Goal: Task Accomplishment & Management: Manage account settings

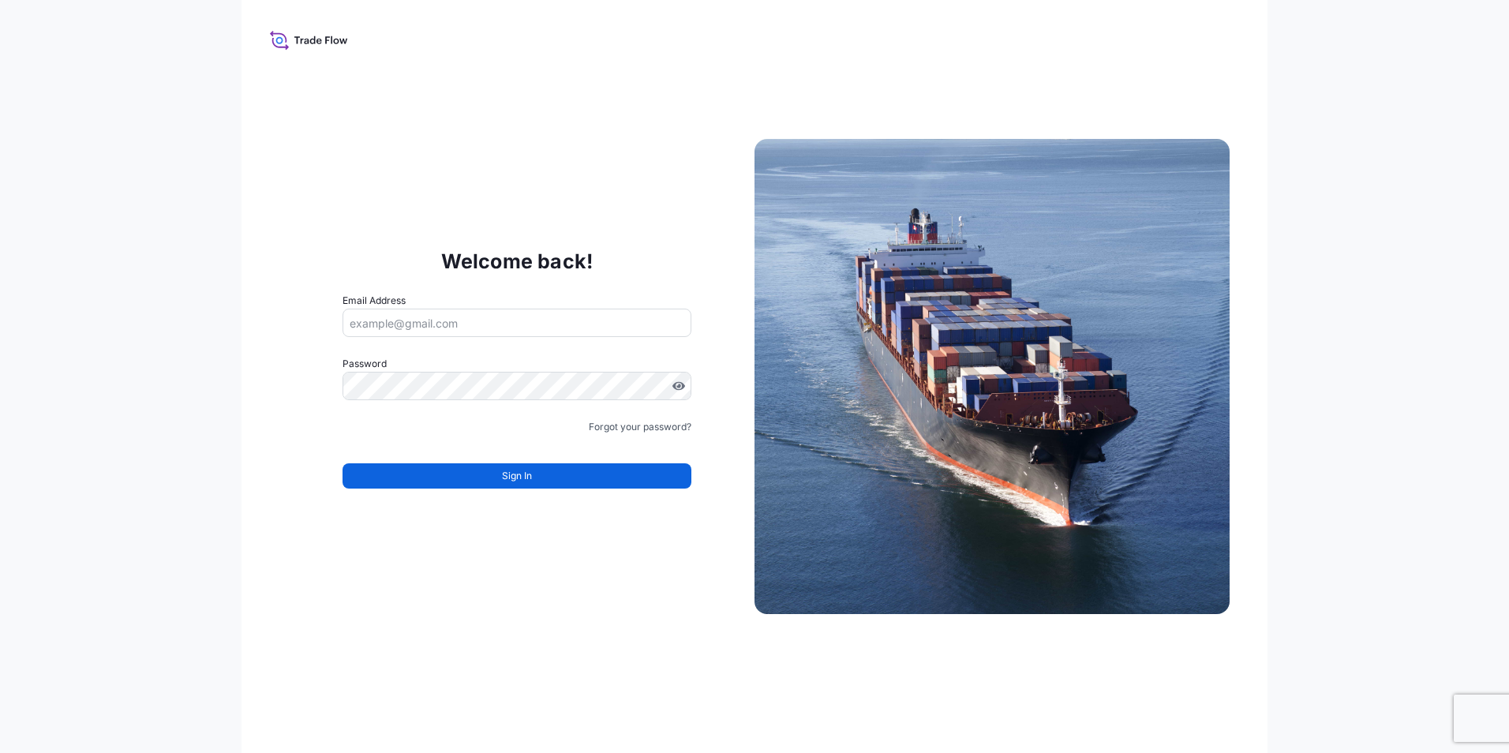
click at [436, 324] on input "Email Address" at bounding box center [517, 323] width 349 height 28
type input "[PERSON_NAME][EMAIL_ADDRESS][DOMAIN_NAME]"
click at [618, 266] on div "Welcome back! Email Address stephanie.barneoud@eurafrique.mc Password Must incl…" at bounding box center [516, 376] width 475 height 325
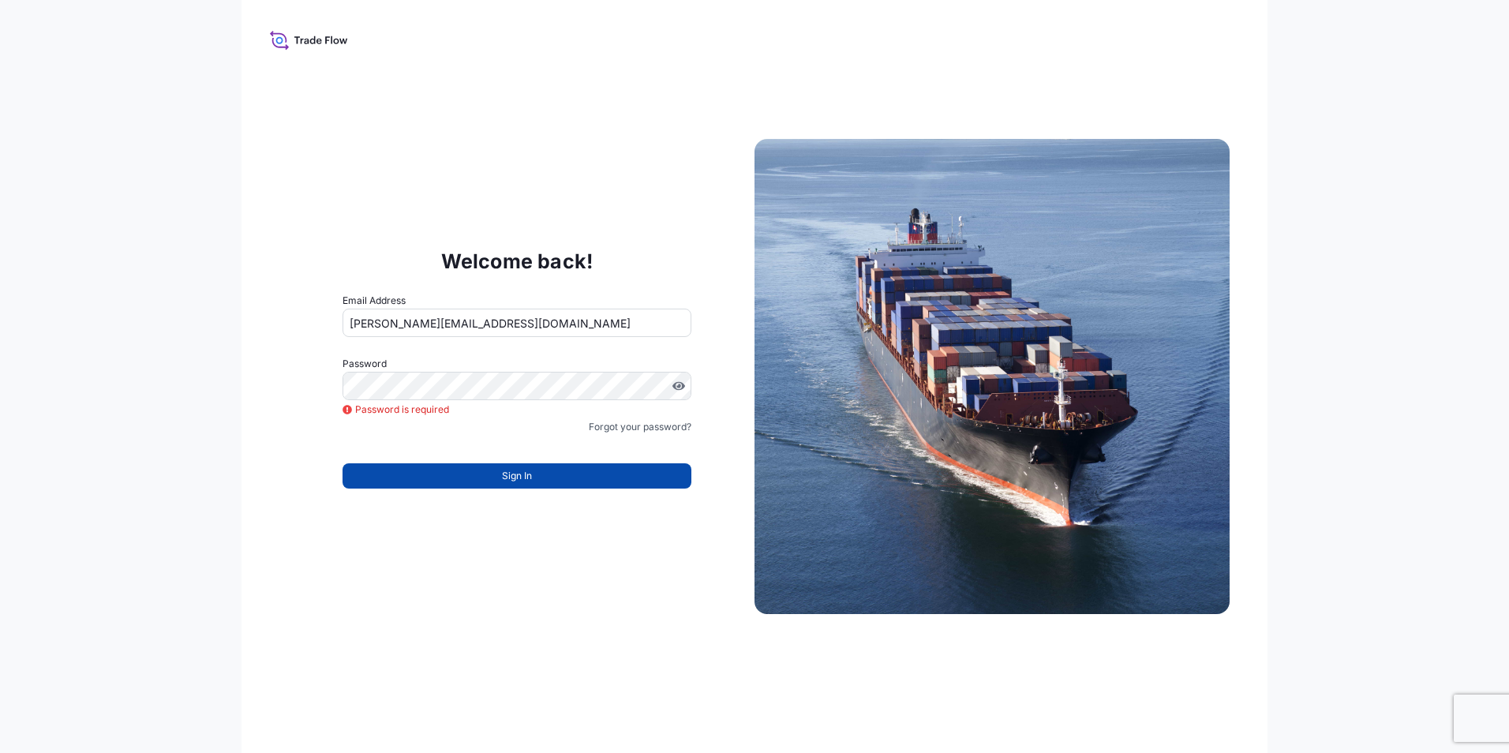
click at [507, 472] on span "Sign In" at bounding box center [517, 476] width 30 height 16
click at [365, 569] on div "Welcome back! Email Address stephanie.barneoud@eurafrique.mc Password Password …" at bounding box center [755, 376] width 1026 height 753
drag, startPoint x: 961, startPoint y: 70, endPoint x: 640, endPoint y: 6, distance: 326.9
click at [959, 69] on div "Welcome back! Email Address stephanie.barneoud@eurafrique.mc Password Password …" at bounding box center [755, 376] width 1026 height 753
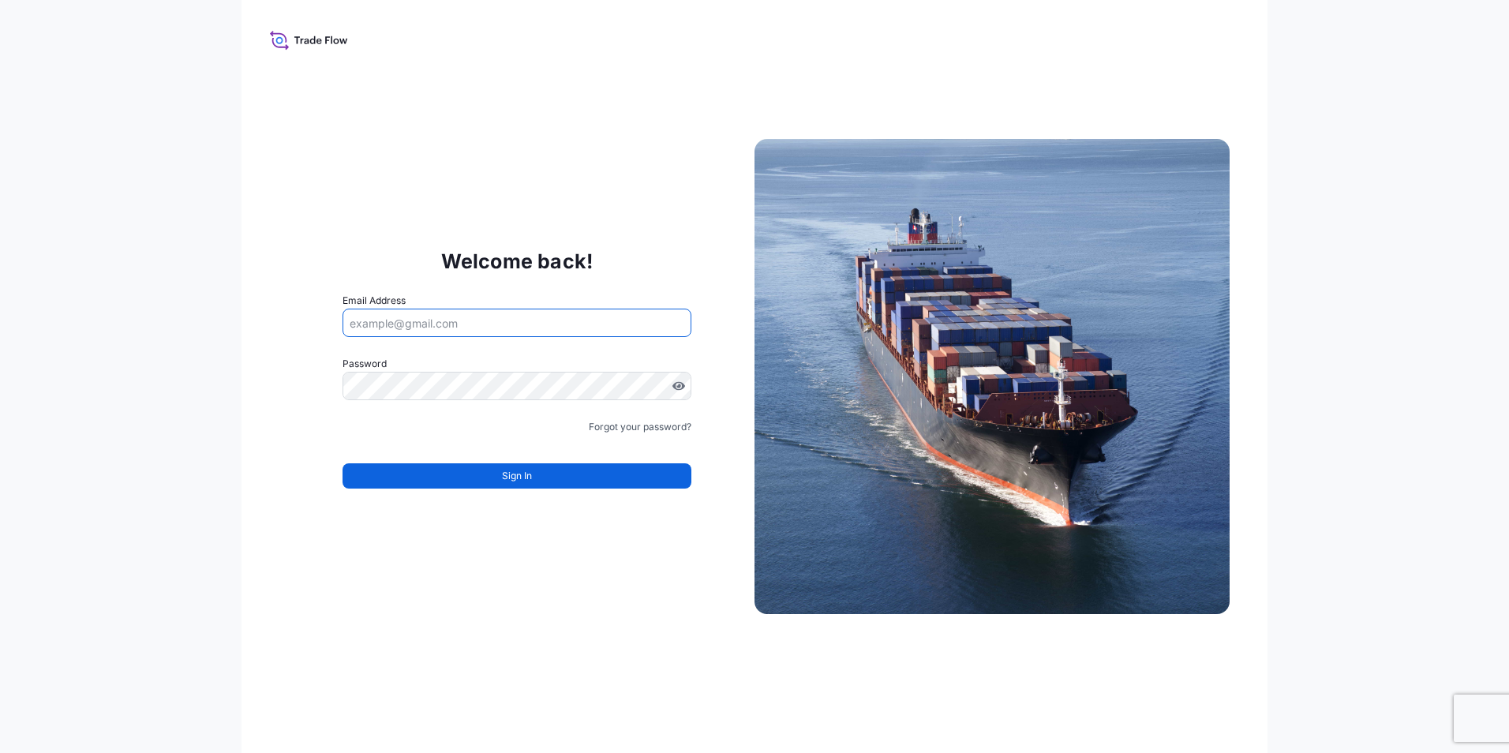
click at [419, 323] on input "Email Address" at bounding box center [517, 323] width 349 height 28
type input "[PERSON_NAME][EMAIL_ADDRESS][DOMAIN_NAME]"
click at [444, 331] on input "Email Address" at bounding box center [517, 323] width 349 height 28
type input "stephanie.barneoud@eurafrique.mc"
click at [641, 425] on link "Forgot your password?" at bounding box center [640, 427] width 103 height 16
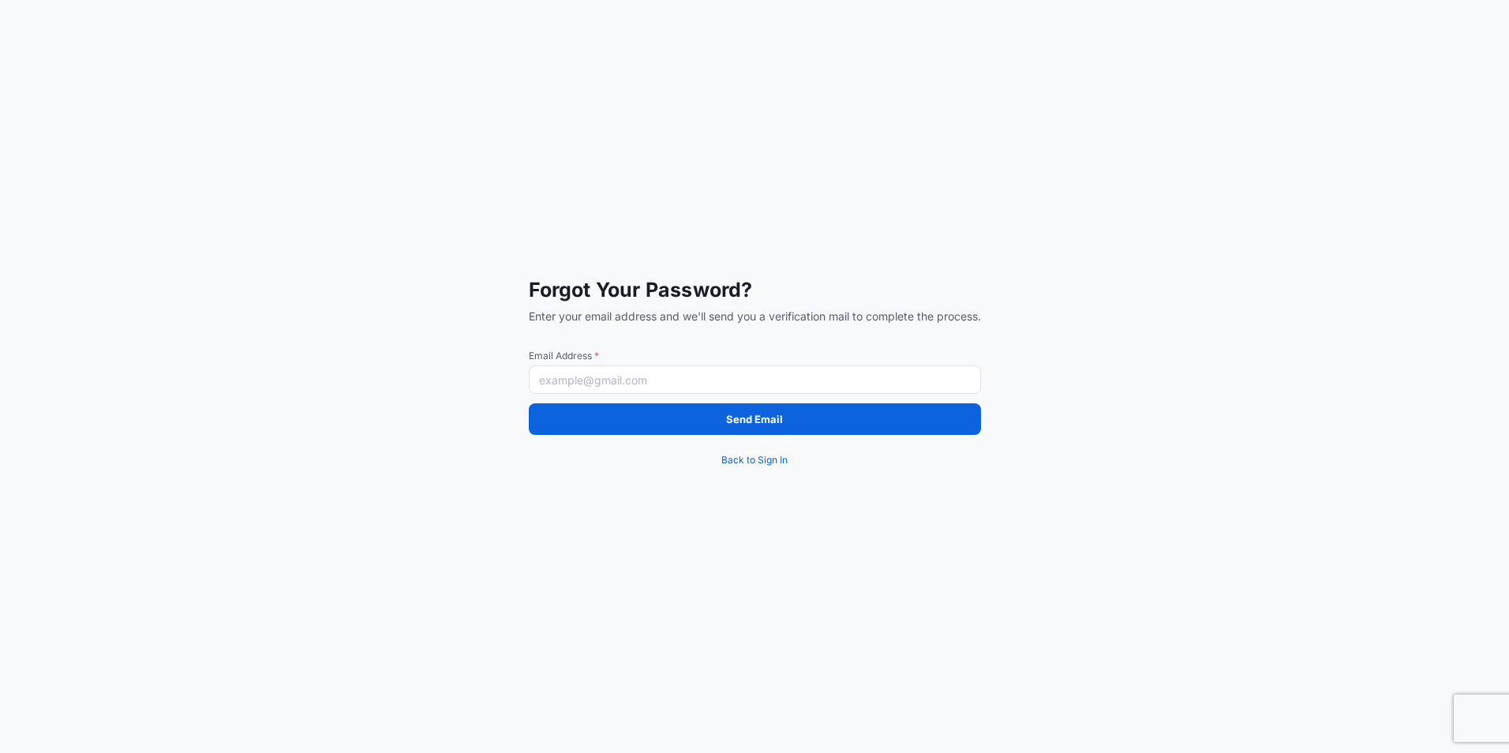
click at [617, 385] on input "Email Address *" at bounding box center [755, 379] width 452 height 28
type input "[PERSON_NAME][EMAIL_ADDRESS][DOMAIN_NAME]"
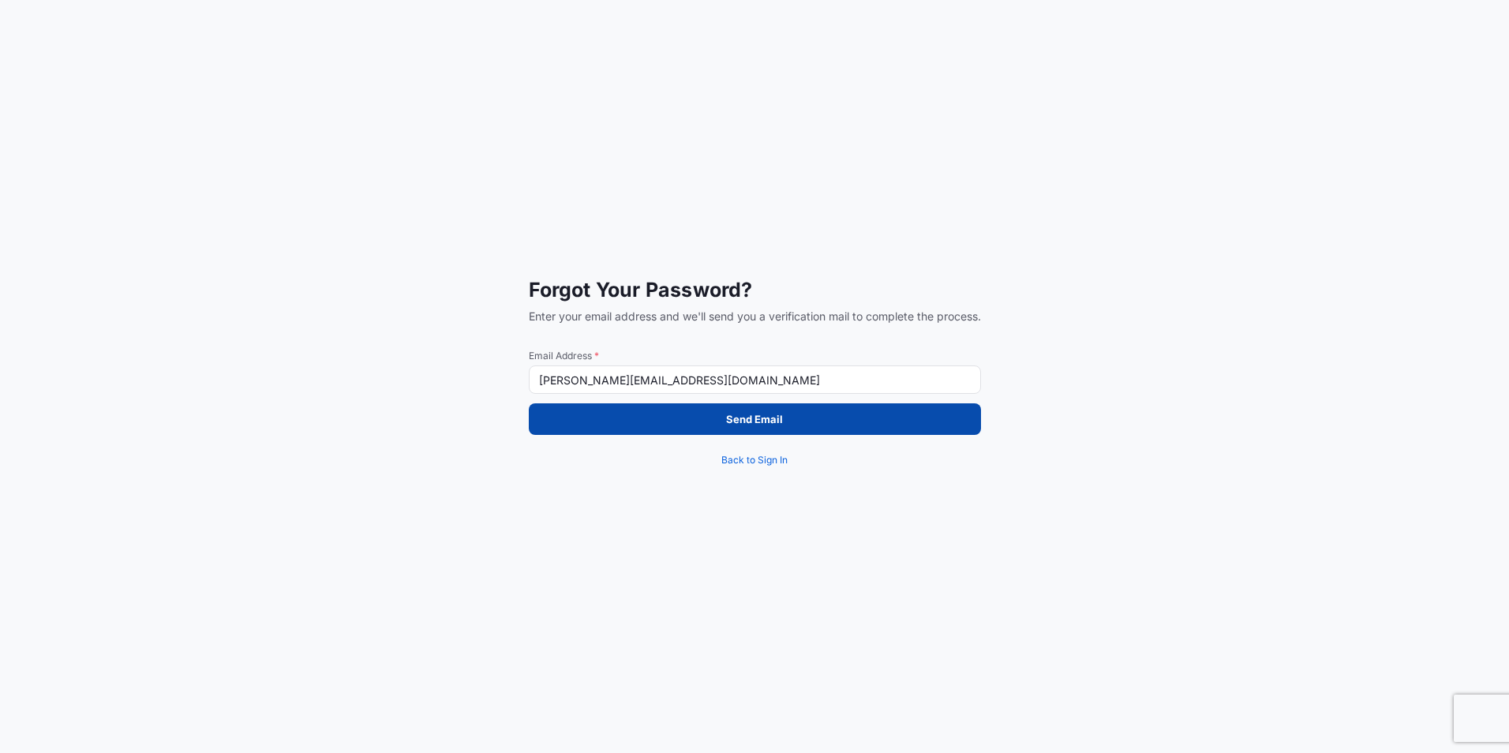
click at [737, 415] on p "Send Email" at bounding box center [754, 419] width 57 height 16
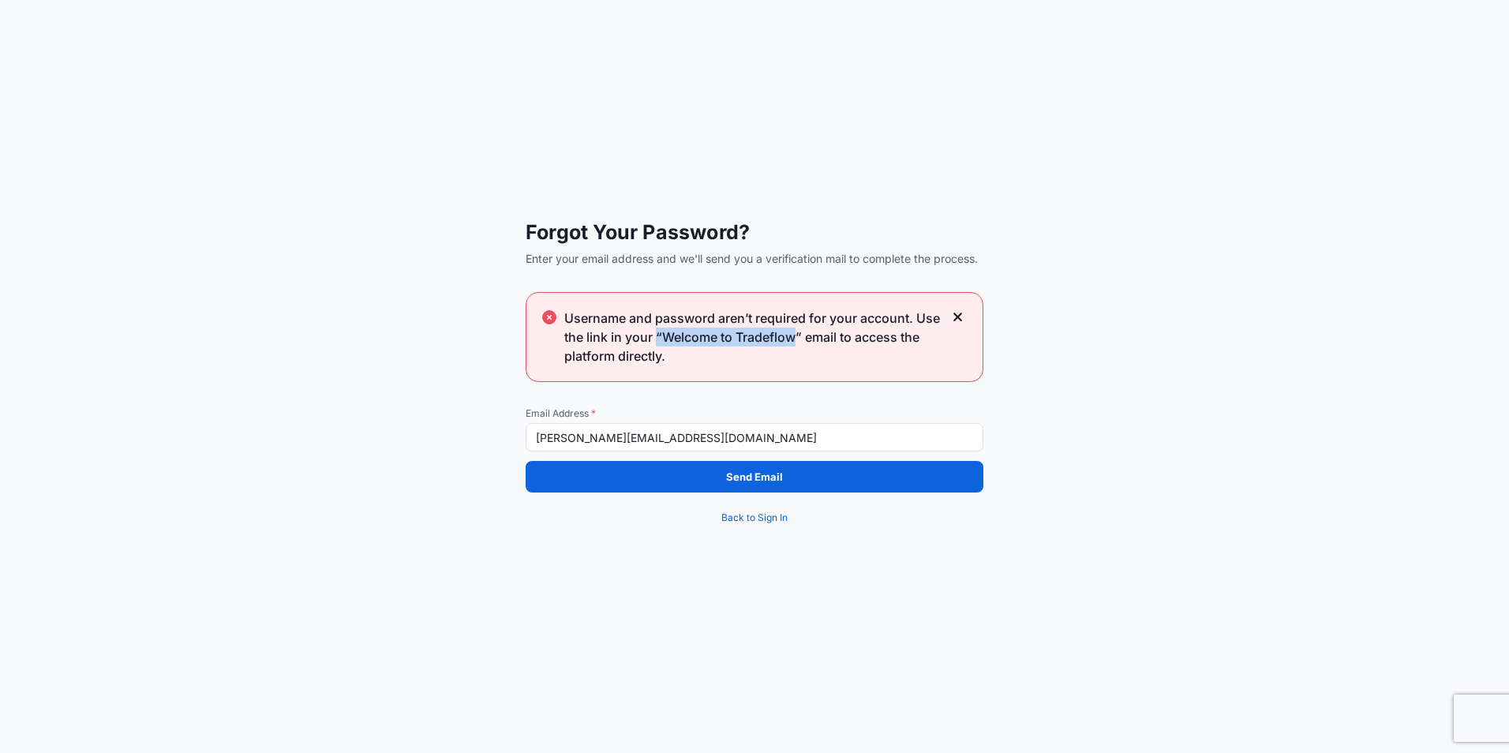
drag, startPoint x: 657, startPoint y: 337, endPoint x: 797, endPoint y: 342, distance: 140.6
click at [797, 342] on span "Username and password aren’t required for your account. Use the link in your “W…" at bounding box center [753, 337] width 379 height 57
drag, startPoint x: 797, startPoint y: 342, endPoint x: 785, endPoint y: 333, distance: 14.7
copy span "“Welcome to Tradeflow"
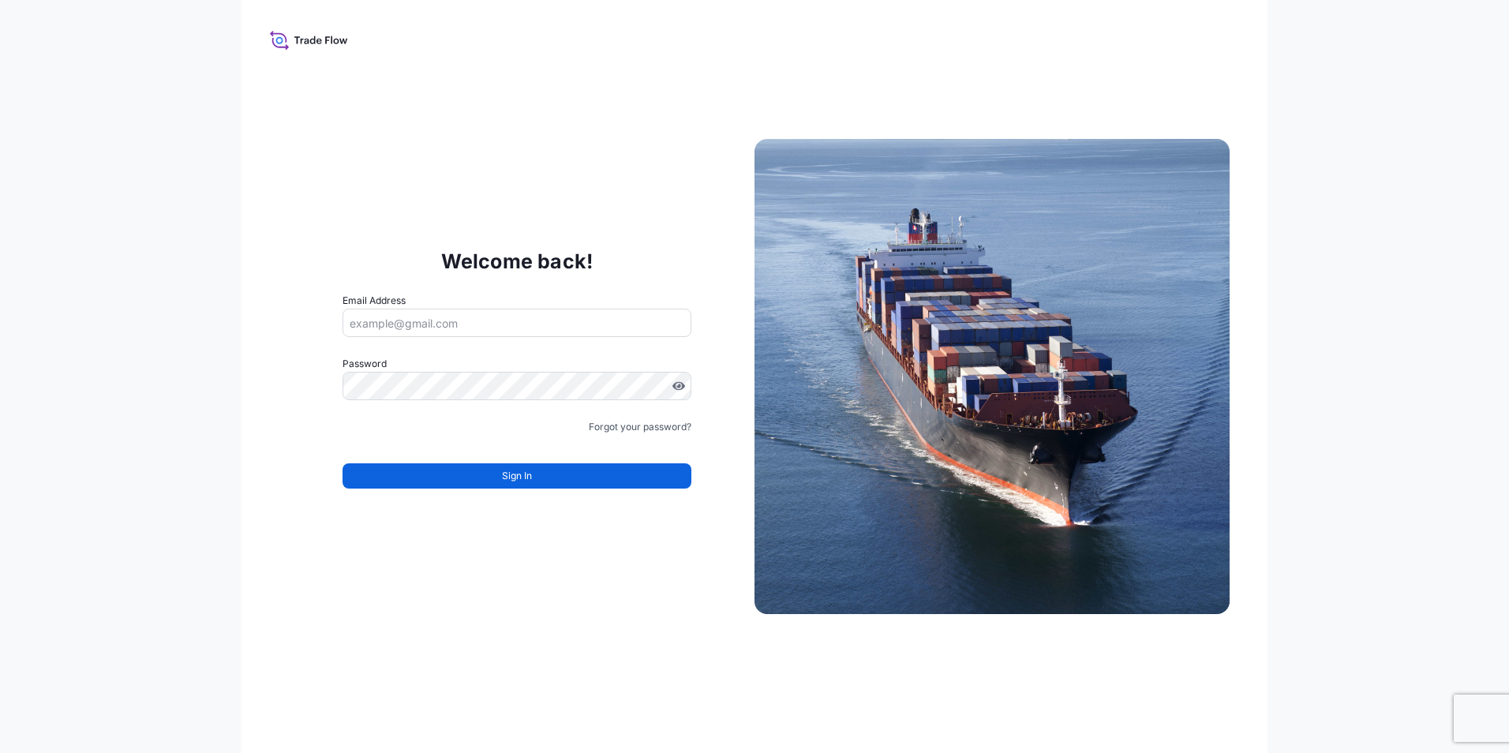
click at [491, 322] on input "Email Address" at bounding box center [517, 323] width 349 height 28
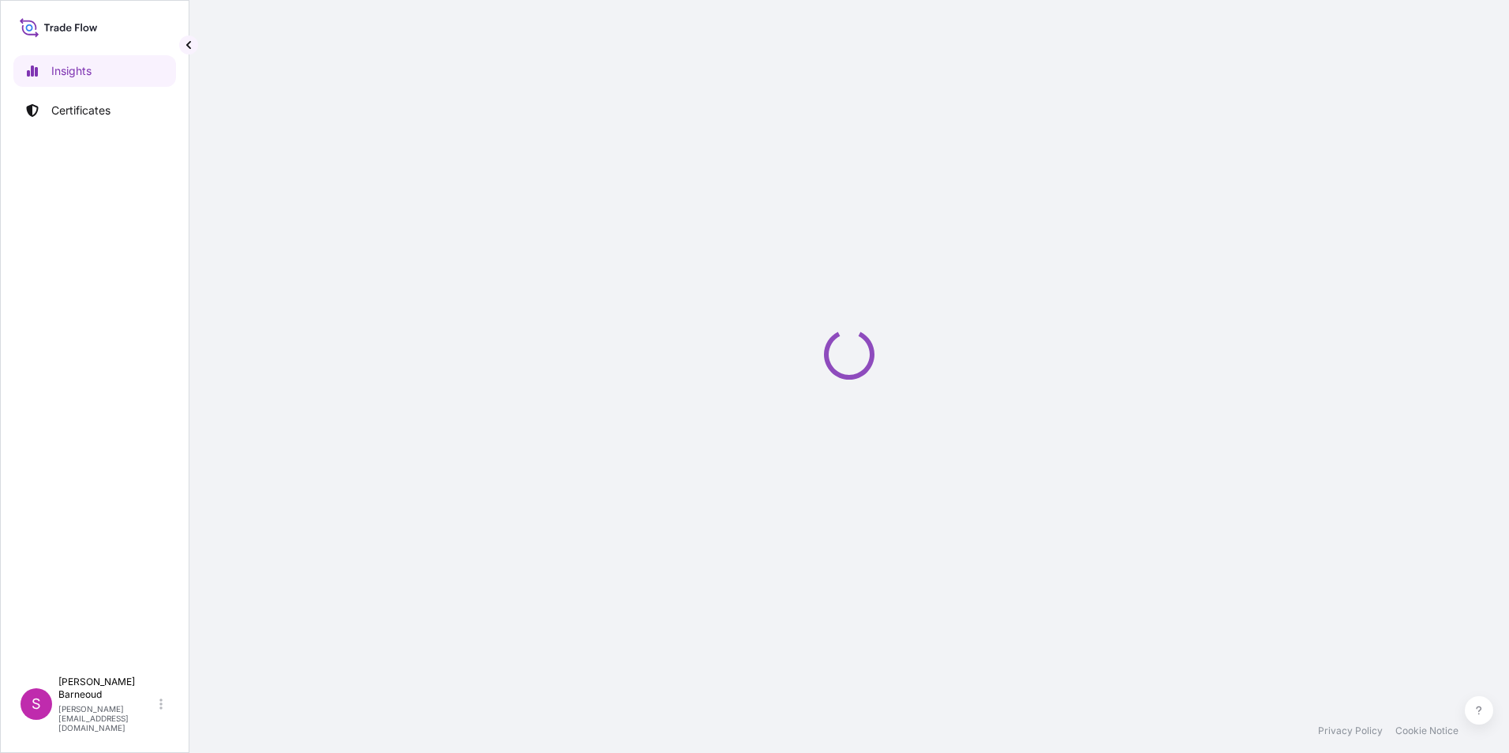
select select "2025"
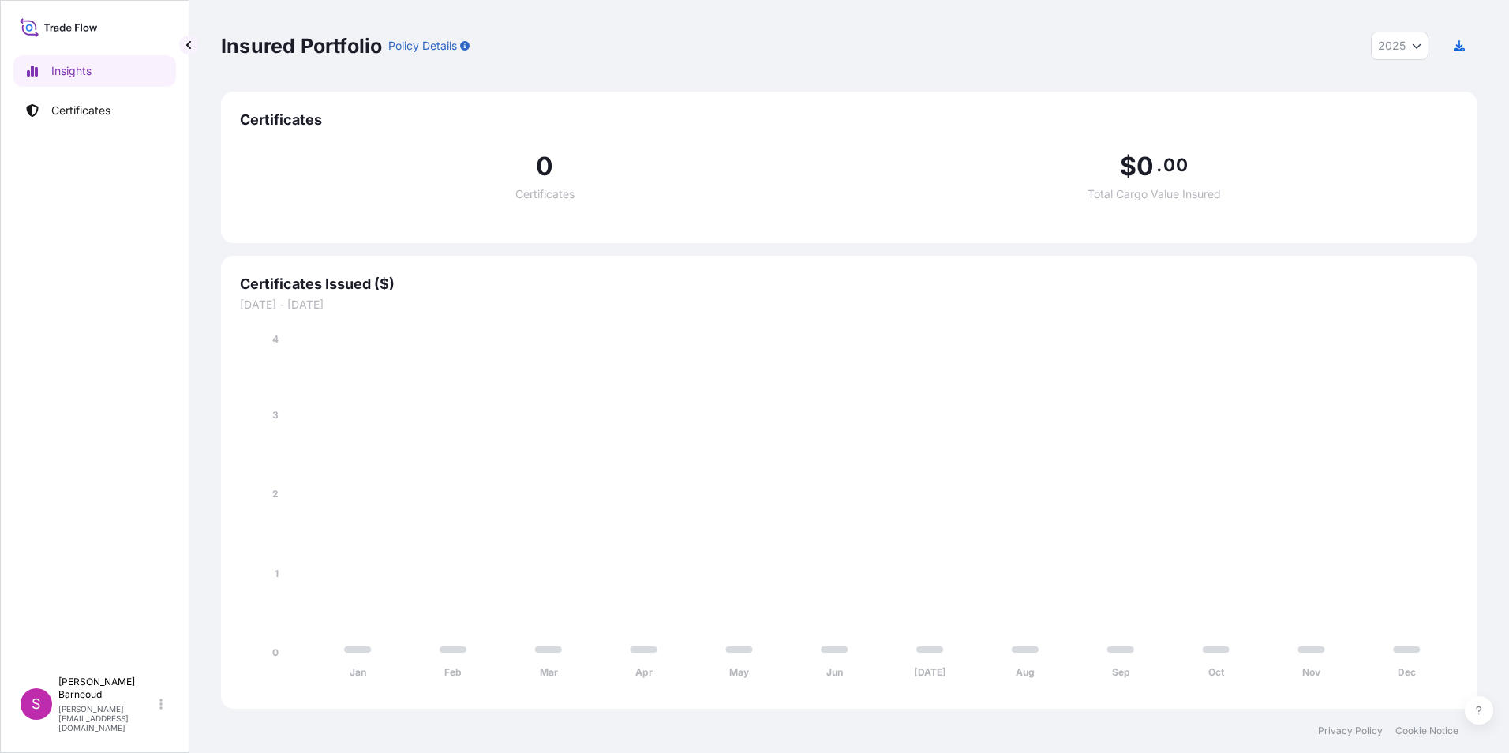
click at [75, 73] on p "Insights" at bounding box center [71, 71] width 40 height 16
click at [88, 28] on icon at bounding box center [86, 29] width 6 height 6
click at [82, 106] on p "Certificates" at bounding box center [80, 111] width 59 height 16
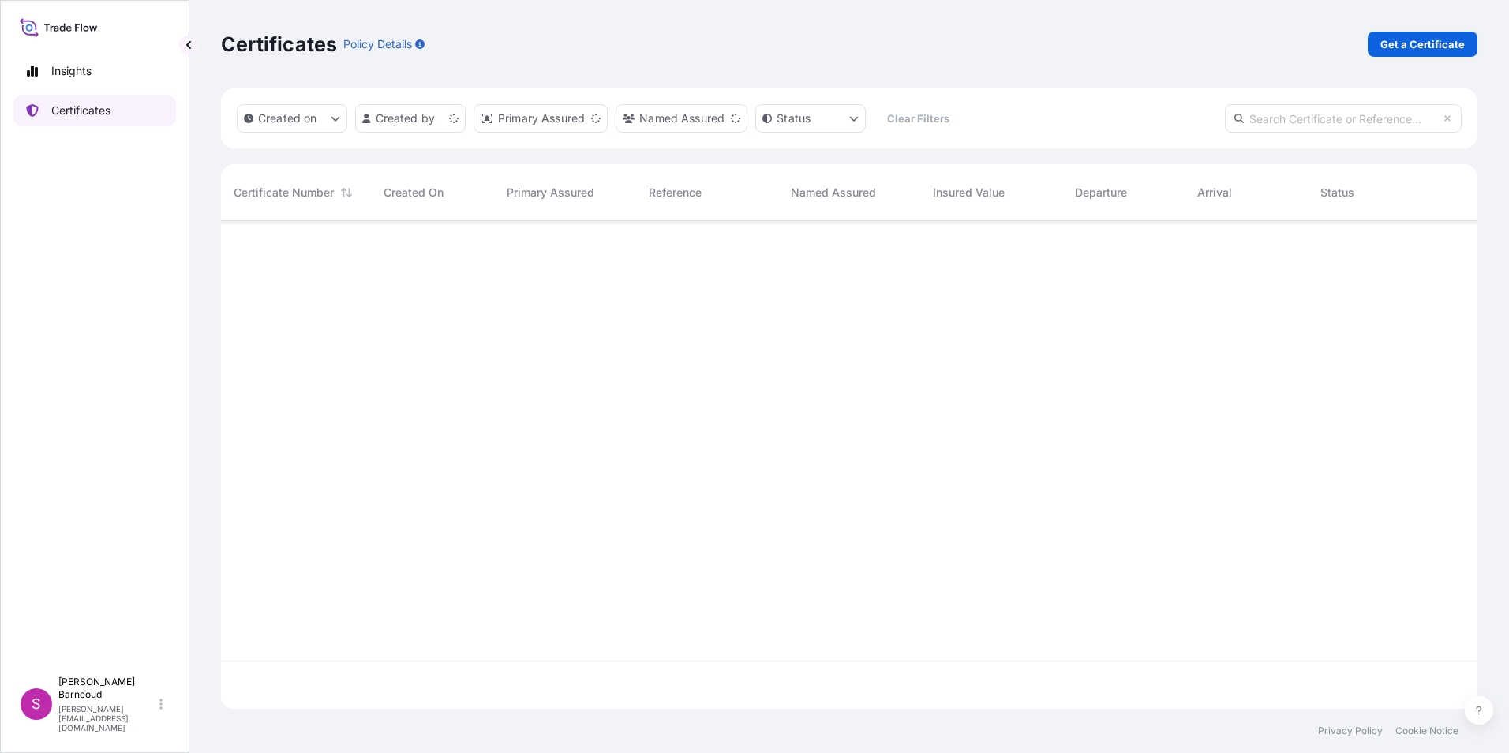
scroll to position [485, 1245]
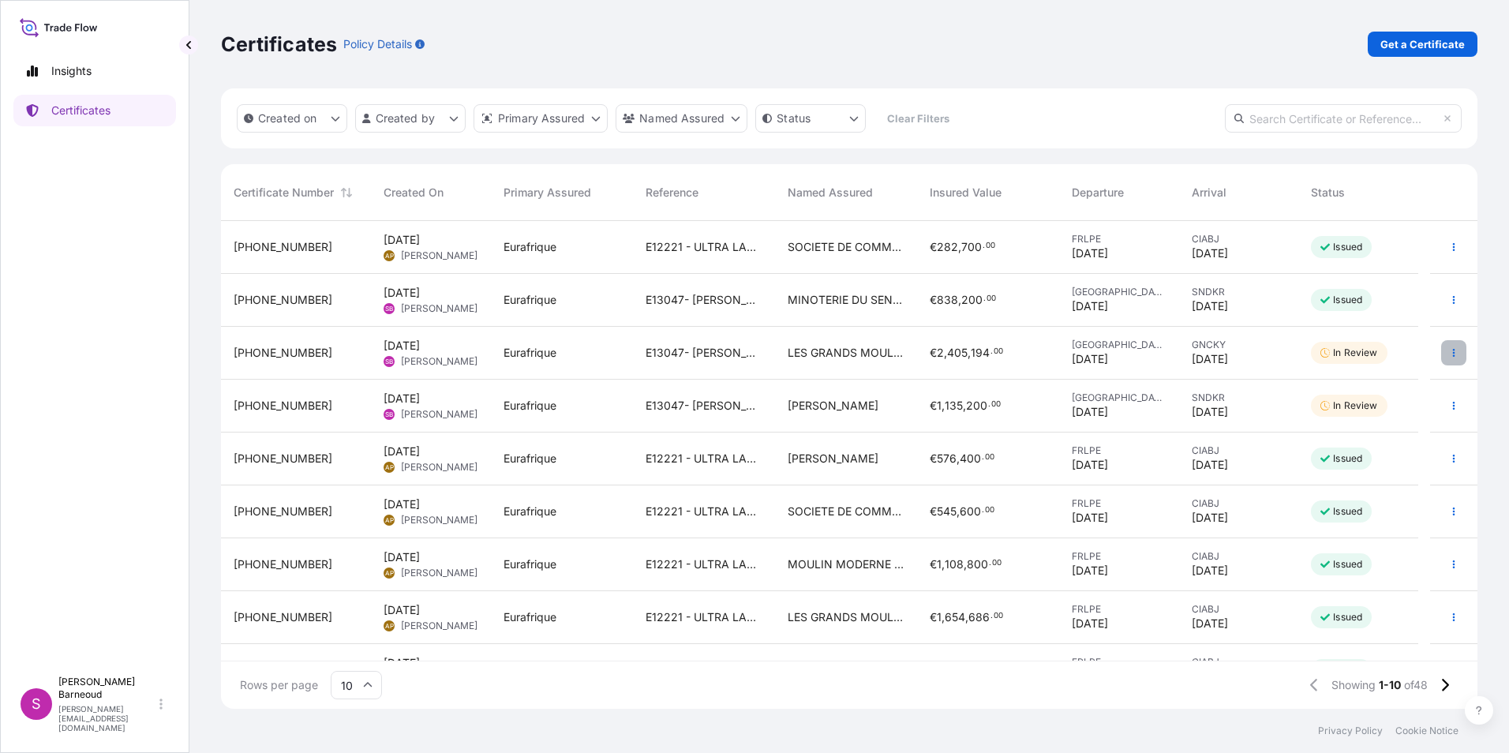
click at [1449, 351] on icon "button" at bounding box center [1453, 352] width 9 height 9
